Goal: Information Seeking & Learning: Learn about a topic

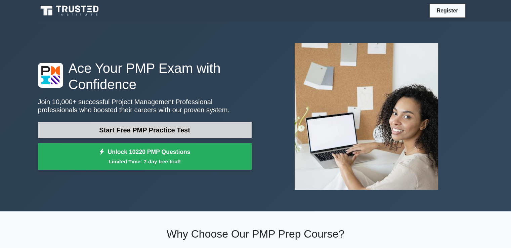
click at [122, 130] on link "Start Free PMP Practice Test" at bounding box center [145, 130] width 214 height 16
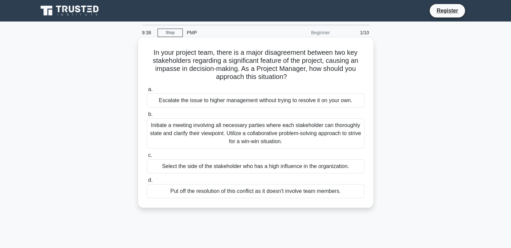
click at [213, 136] on div "Initiate a meeting involving all necessary parties where each stakeholder can t…" at bounding box center [256, 133] width 218 height 30
click at [147, 117] on input "b. Initiate a meeting involving all necessary parties where each stakeholder ca…" at bounding box center [147, 114] width 0 height 4
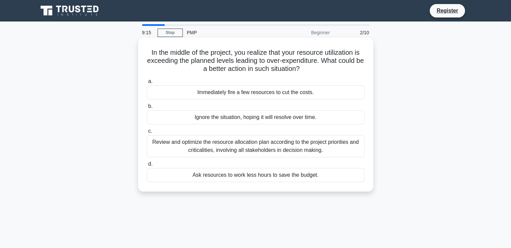
click at [213, 146] on div "Review and optimize the resource allocation plan according to the project prior…" at bounding box center [256, 146] width 218 height 22
click at [147, 133] on input "c. Review and optimize the resource allocation plan according to the project pr…" at bounding box center [147, 131] width 0 height 4
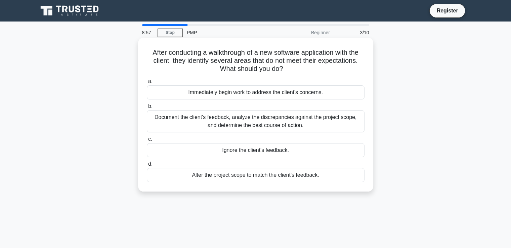
click at [247, 121] on div "Document the client's feedback, analyze the discrepancies against the project s…" at bounding box center [256, 121] width 218 height 22
click at [147, 109] on input "b. Document the client's feedback, analyze the discrepancies against the projec…" at bounding box center [147, 106] width 0 height 4
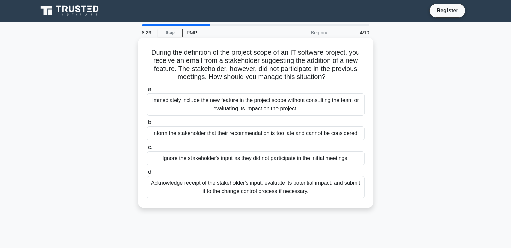
click at [310, 187] on div "Acknowledge receipt of the stakeholder's input, evaluate its potential impact, …" at bounding box center [256, 187] width 218 height 22
click at [147, 174] on input "d. Acknowledge receipt of the stakeholder's input, evaluate its potential impac…" at bounding box center [147, 172] width 0 height 4
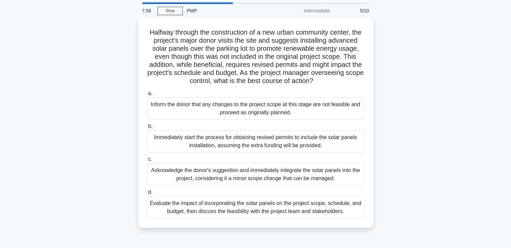
scroll to position [34, 0]
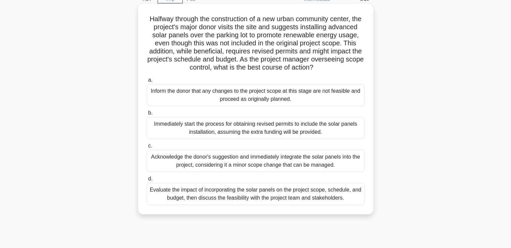
click at [274, 205] on div "Evaluate the impact of incorporating the solar panels on the project scope, sch…" at bounding box center [256, 194] width 218 height 22
click at [147, 181] on input "d. Evaluate the impact of incorporating the solar panels on the project scope, …" at bounding box center [147, 179] width 0 height 4
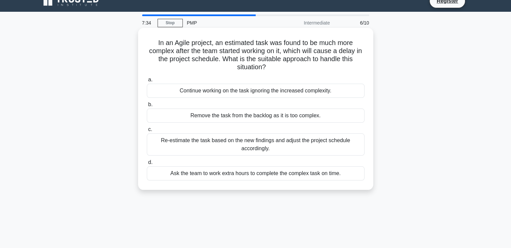
scroll to position [0, 0]
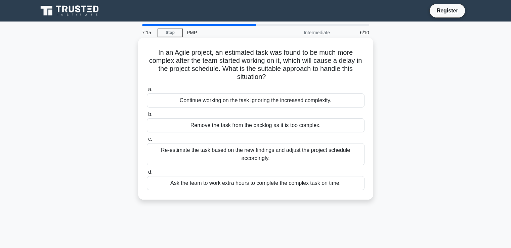
click at [286, 158] on div "Re-estimate the task based on the new findings and adjust the project schedule …" at bounding box center [256, 154] width 218 height 22
click at [147, 141] on input "c. Re-estimate the task based on the new findings and adjust the project schedu…" at bounding box center [147, 139] width 0 height 4
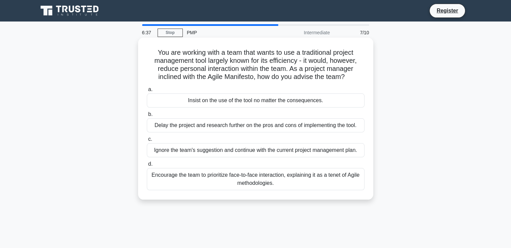
click at [341, 180] on div "Encourage the team to prioritize face-to-face interaction, explaining it as a t…" at bounding box center [256, 179] width 218 height 22
click at [147, 166] on input "d. Encourage the team to prioritize face-to-face interaction, explaining it as …" at bounding box center [147, 164] width 0 height 4
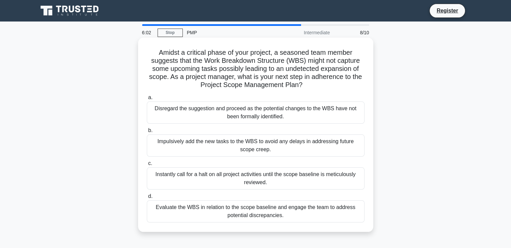
click at [231, 216] on div "Evaluate the WBS in relation to the scope baseline and engage the team to addre…" at bounding box center [256, 211] width 218 height 22
click at [147, 199] on input "d. Evaluate the WBS in relation to the scope baseline and engage the team to ad…" at bounding box center [147, 196] width 0 height 4
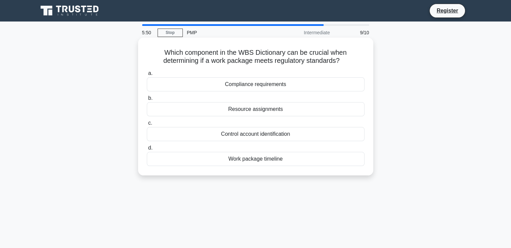
click at [281, 84] on div "Compliance requirements" at bounding box center [256, 84] width 218 height 14
click at [147, 76] on input "a. Compliance requirements" at bounding box center [147, 73] width 0 height 4
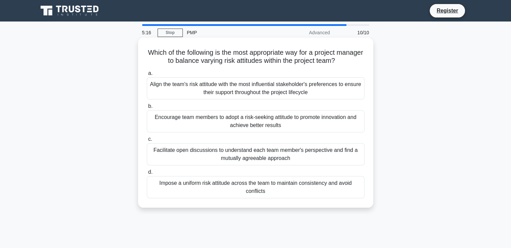
click at [329, 156] on div "Facilitate open discussions to understand each team member's perspective and fi…" at bounding box center [256, 154] width 218 height 22
click at [147, 141] on input "c. Facilitate open discussions to understand each team member's perspective and…" at bounding box center [147, 139] width 0 height 4
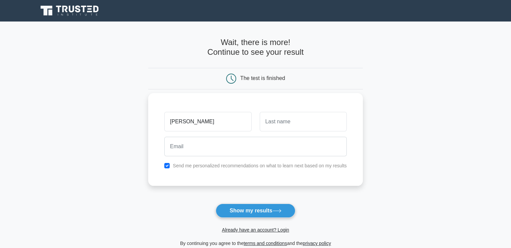
type input "[PERSON_NAME]"
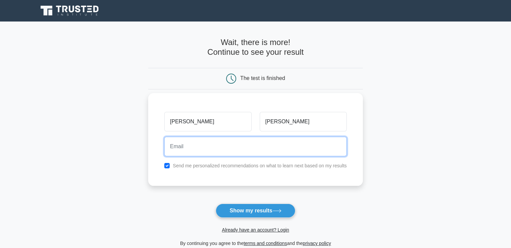
click at [232, 145] on input "email" at bounding box center [255, 146] width 182 height 19
type input "[EMAIL_ADDRESS][DOMAIN_NAME]"
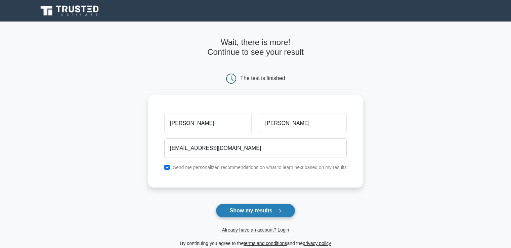
click at [255, 208] on button "Show my results" at bounding box center [255, 211] width 79 height 14
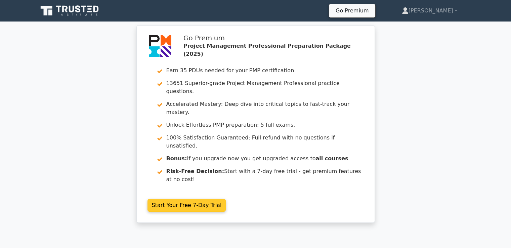
click at [195, 199] on link "Start Your Free 7-Day Trial" at bounding box center [186, 205] width 79 height 13
